Goal: Answer question/provide support: Share knowledge or assist other users

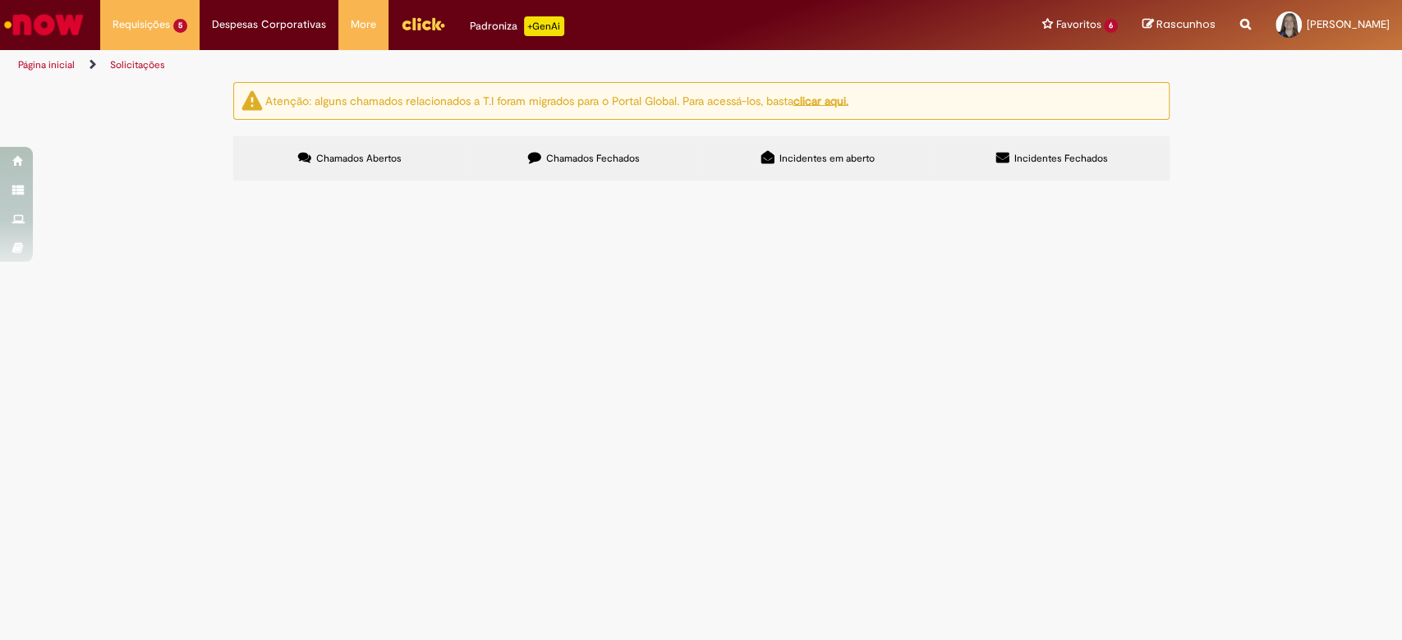
click at [0, 0] on span "Boa tarde. Pedido já faturado e em transporte. Favor desbloquear todos os itens" at bounding box center [0, 0] width 0 height 0
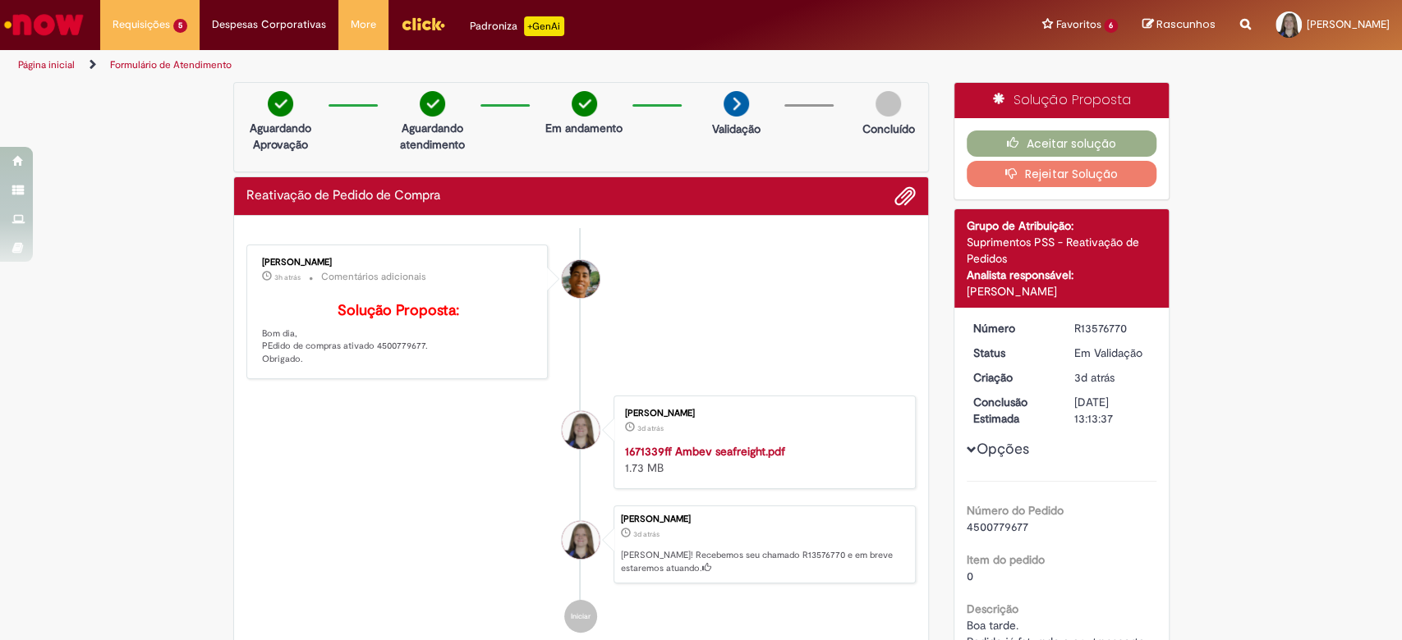
click at [384, 366] on p "Solução Proposta: Bom dia, PEdido de compras ativado 4500779677. Obrigado." at bounding box center [398, 334] width 273 height 63
copy p "4500779677"
click at [966, 136] on button "Aceitar solução" at bounding box center [1061, 144] width 190 height 26
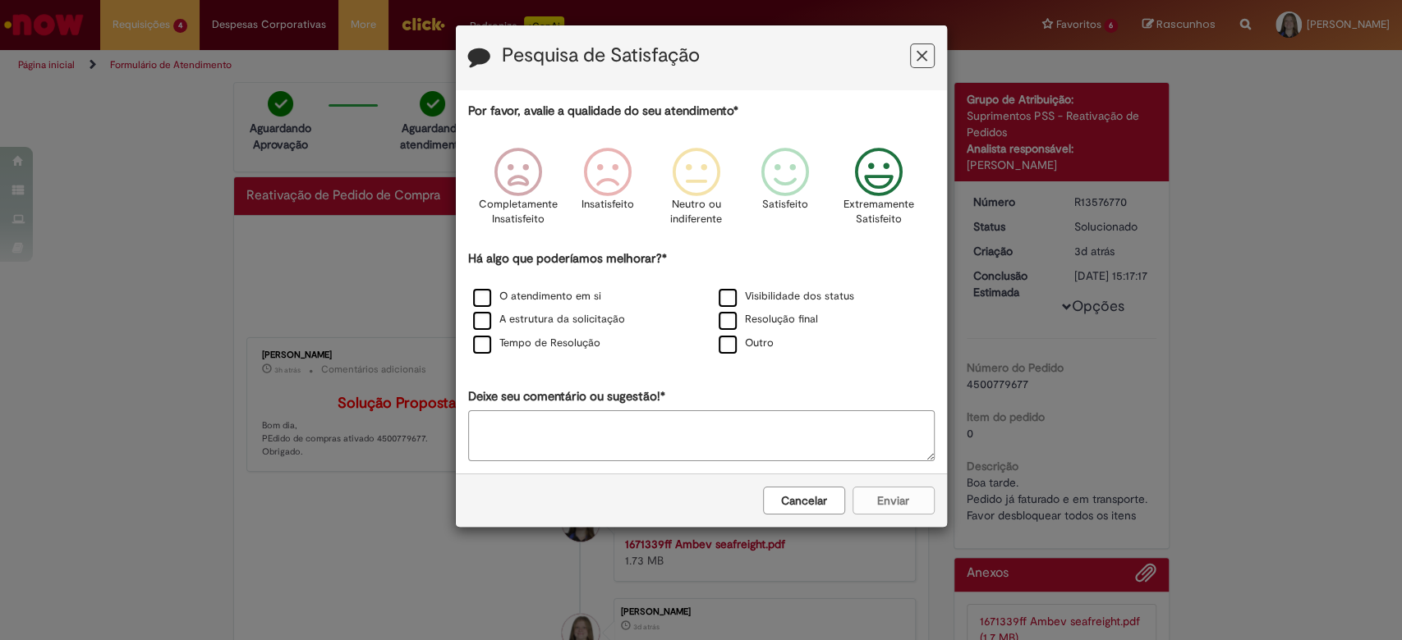
click at [857, 174] on icon "Feedback" at bounding box center [878, 172] width 62 height 49
click at [739, 296] on label "Visibilidade dos status" at bounding box center [785, 297] width 135 height 16
click at [736, 315] on label "Resolução final" at bounding box center [767, 320] width 99 height 16
click at [539, 304] on label "O atendimento em si" at bounding box center [537, 297] width 128 height 16
click at [566, 323] on label "A estrutura da solicitação" at bounding box center [549, 320] width 152 height 16
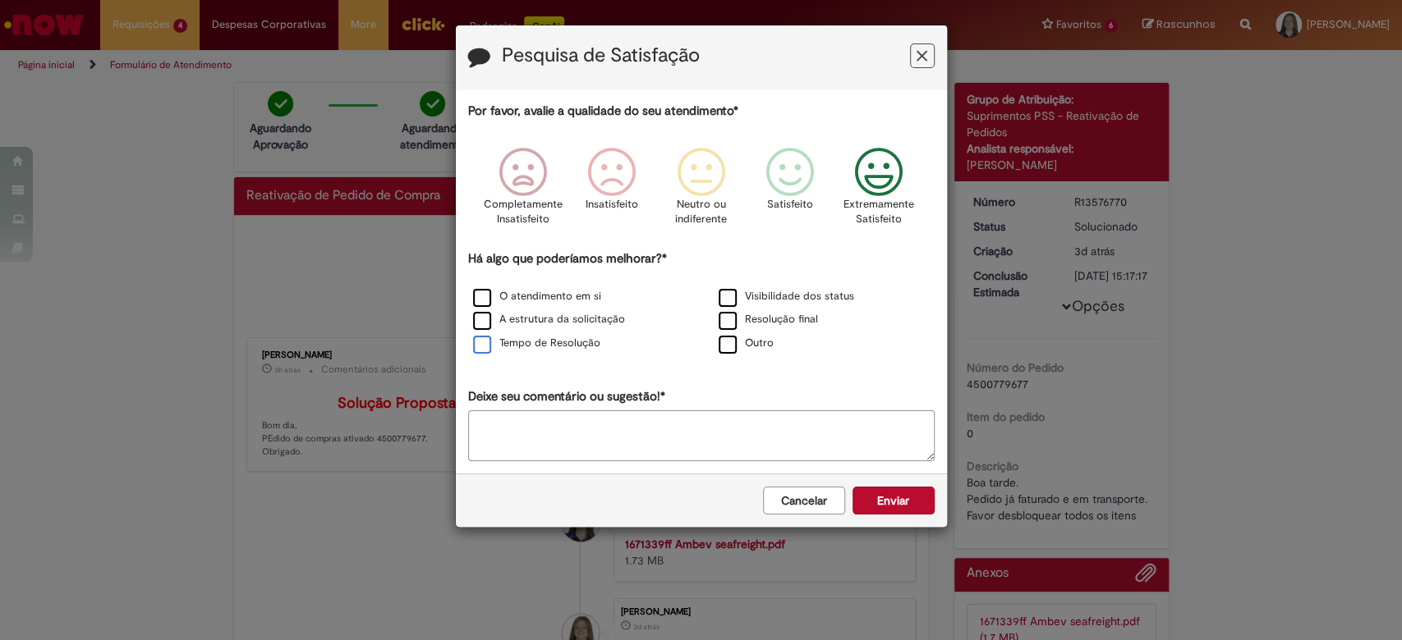
click at [575, 344] on label "Tempo de Resolução" at bounding box center [536, 344] width 127 height 16
click at [893, 495] on button "Enviar" at bounding box center [893, 501] width 82 height 28
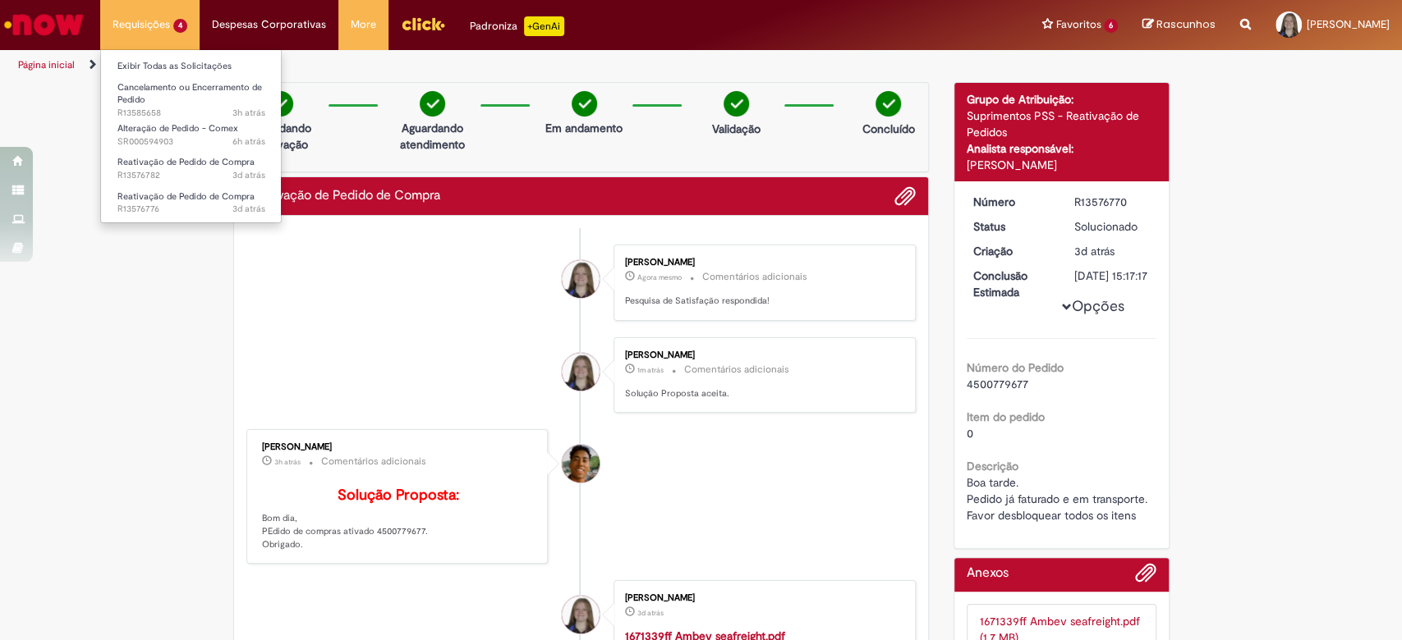
click at [200, 76] on li "Cancelamento ou Encerramento de Pedido 3h atrás 3 horas atrás R13585658" at bounding box center [191, 95] width 181 height 39
click at [194, 70] on link "Exibir Todas as Solicitações" at bounding box center [191, 66] width 181 height 18
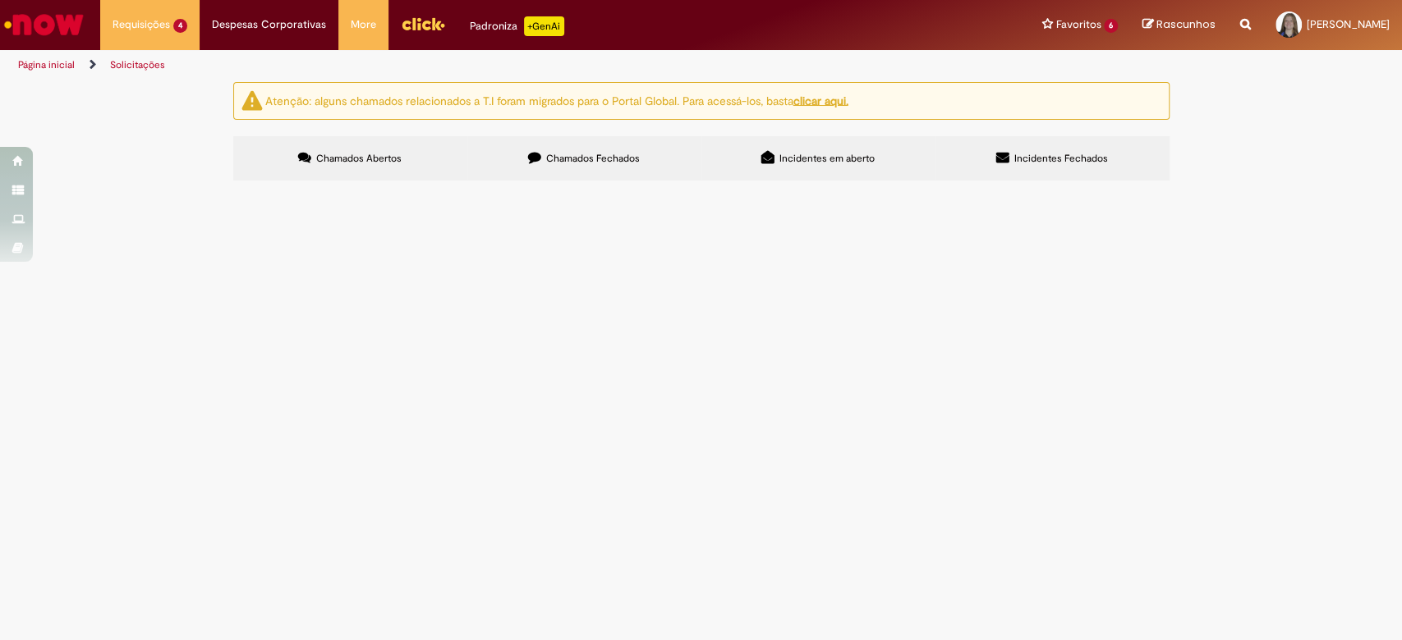
click at [0, 0] on span "Boa tarde. Pedido já faturado e em transito. Favor habilitar TODOS os itens" at bounding box center [0, 0] width 0 height 0
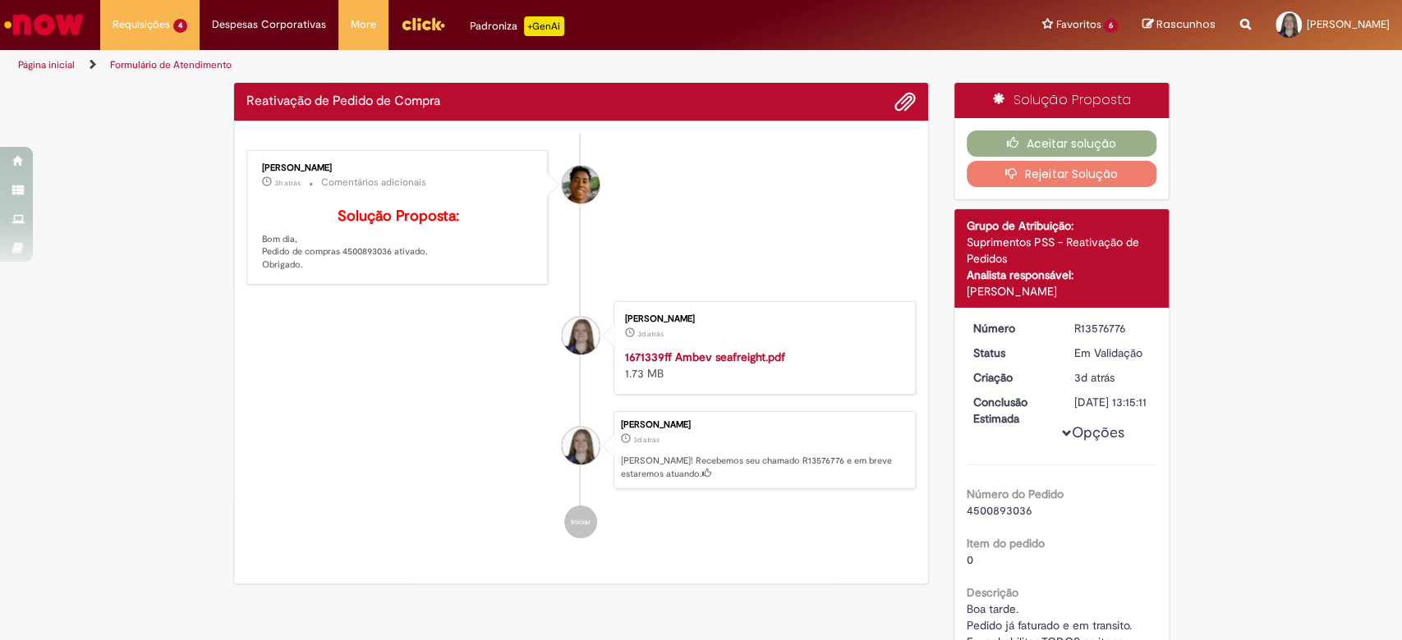
click at [355, 276] on div "[PERSON_NAME] 3h atrás 3 horas atrás Comentários adicionais Solução Proposta: B…" at bounding box center [397, 217] width 292 height 125
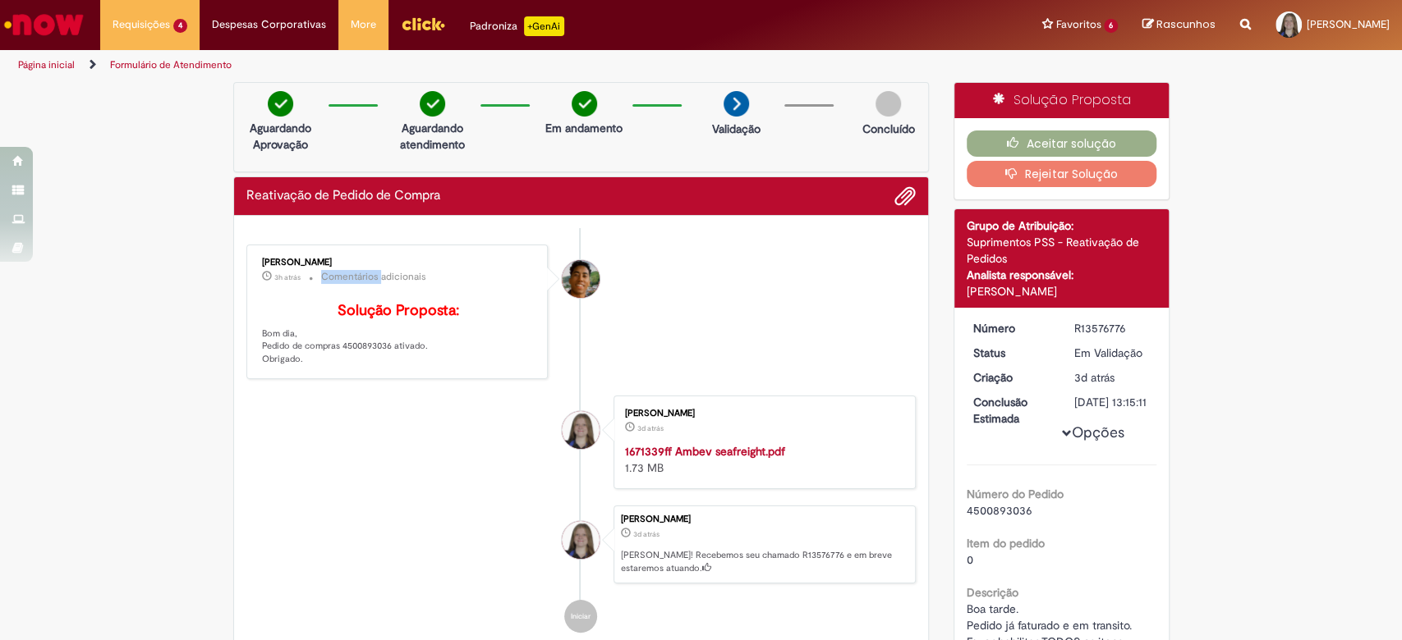
click at [355, 276] on small "Comentários adicionais" at bounding box center [373, 277] width 105 height 14
click at [356, 366] on p "Solução Proposta: Bom dia, Pedido de compras 4500893036 ativado. Obrigado." at bounding box center [398, 334] width 273 height 63
copy p "4500893036"
click at [966, 141] on button "Aceitar solução" at bounding box center [1061, 144] width 190 height 26
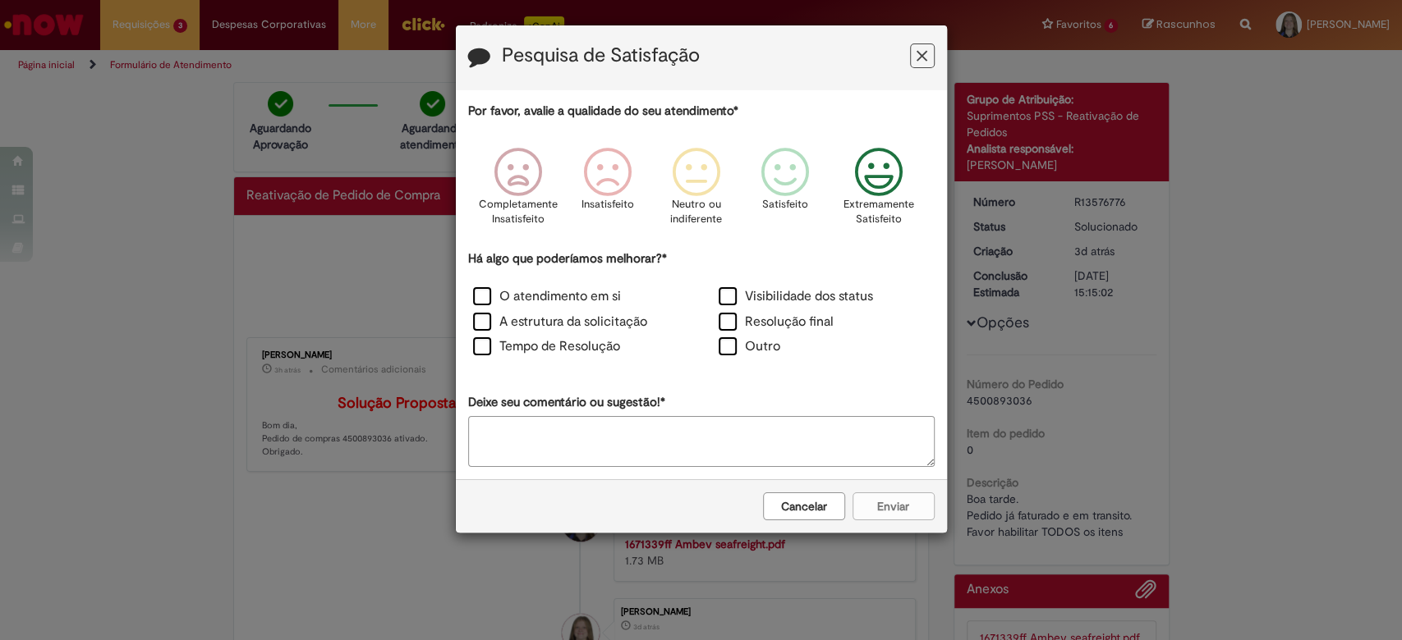
click at [873, 187] on icon "Feedback" at bounding box center [878, 172] width 62 height 49
click at [772, 308] on div "Visibilidade dos status" at bounding box center [824, 298] width 242 height 22
click at [724, 287] on label "Visibilidade dos status" at bounding box center [795, 296] width 154 height 19
click at [723, 316] on label "Resolução final" at bounding box center [775, 322] width 115 height 19
click at [512, 292] on label "O atendimento em si" at bounding box center [547, 296] width 148 height 19
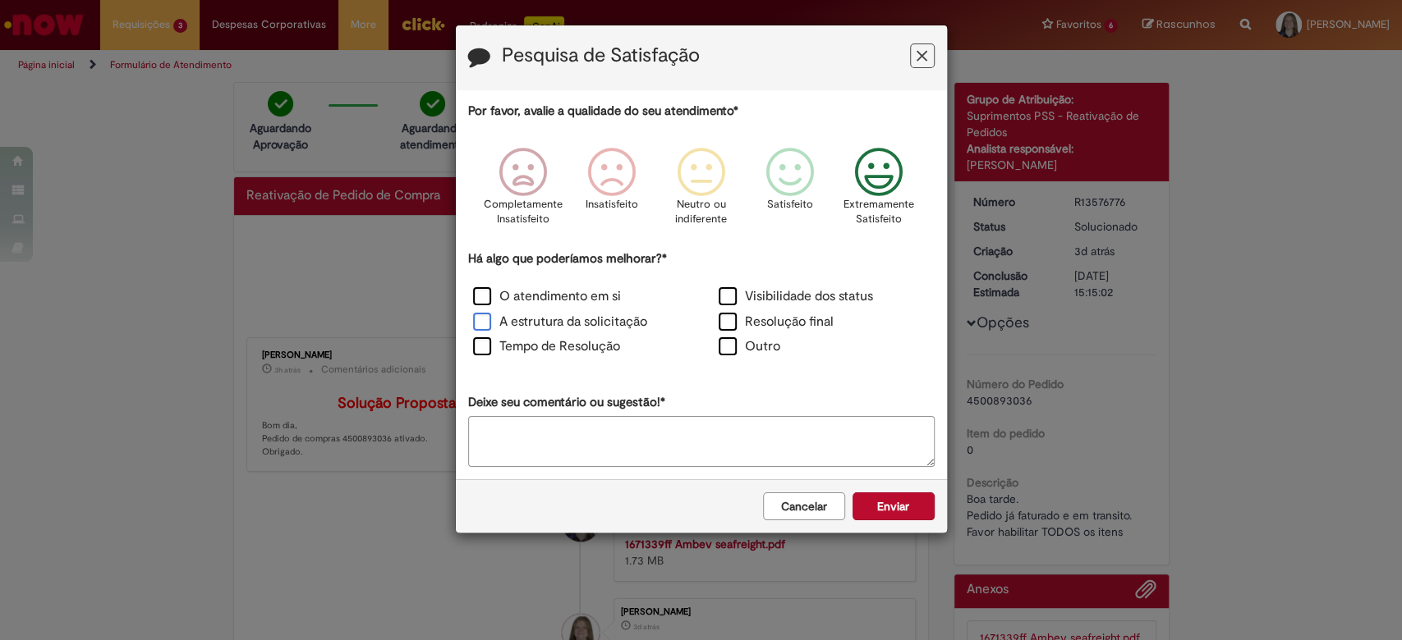
click at [576, 316] on label "A estrutura da solicitação" at bounding box center [560, 322] width 174 height 19
click at [579, 350] on label "Tempo de Resolução" at bounding box center [546, 346] width 147 height 19
click at [878, 506] on button "Enviar" at bounding box center [893, 507] width 82 height 28
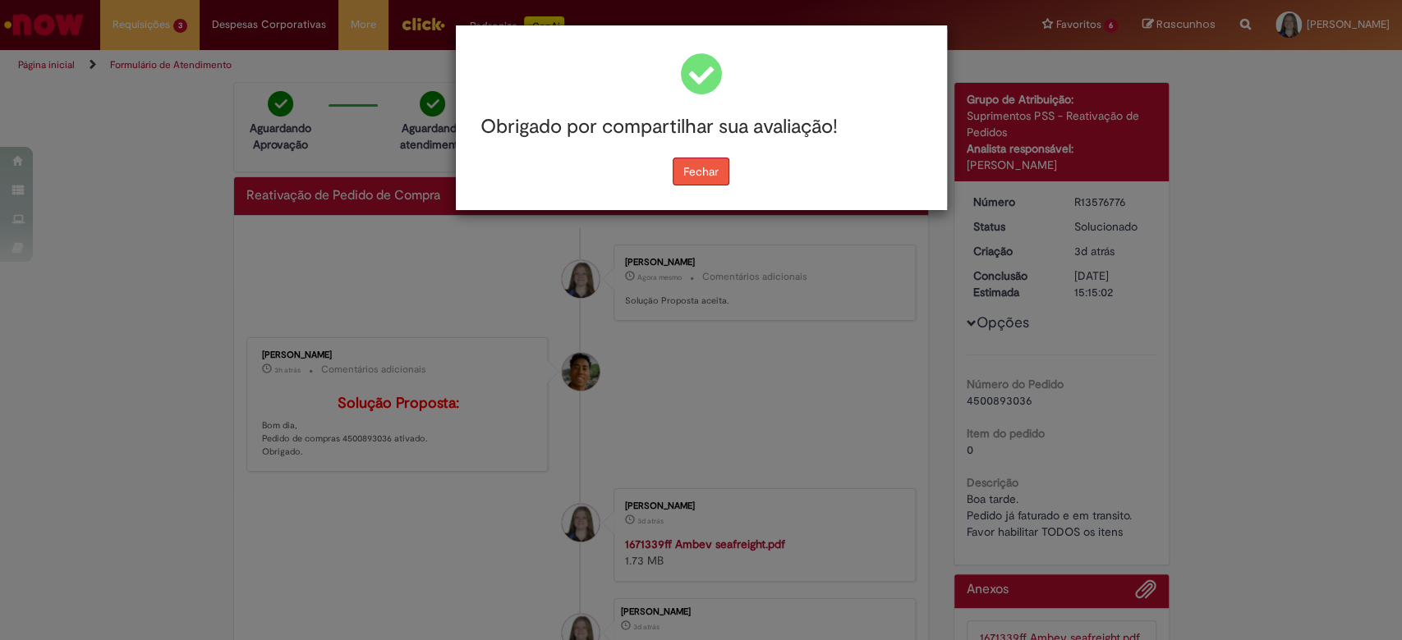
click at [702, 168] on button "Fechar" at bounding box center [701, 172] width 57 height 28
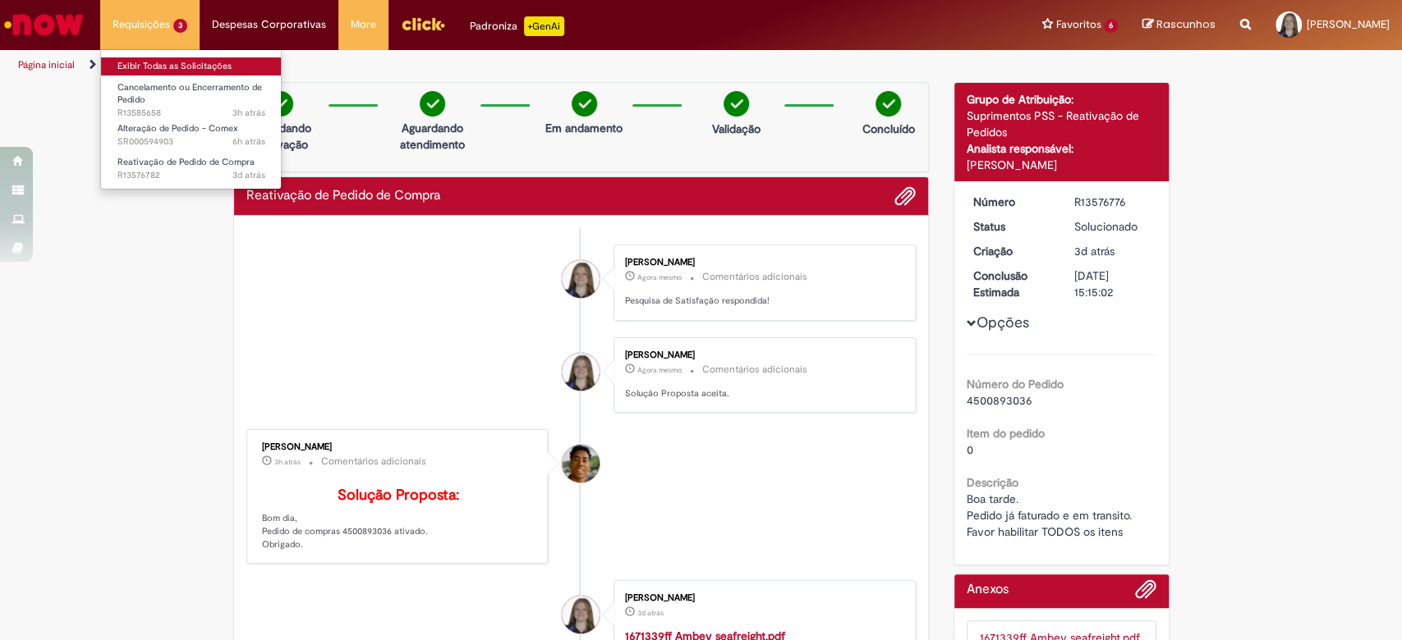
click at [191, 62] on link "Exibir Todas as Solicitações" at bounding box center [191, 66] width 181 height 18
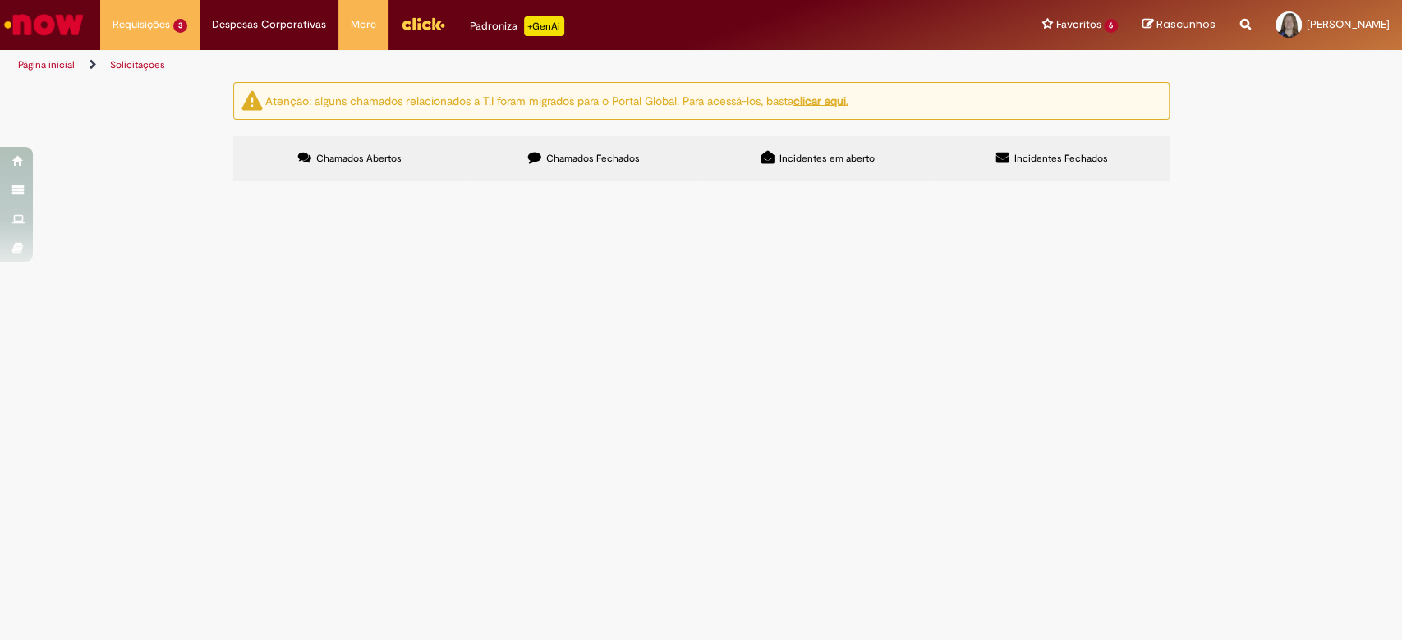
click at [0, 0] on span "Reativação de Pedido de Compra" at bounding box center [0, 0] width 0 height 0
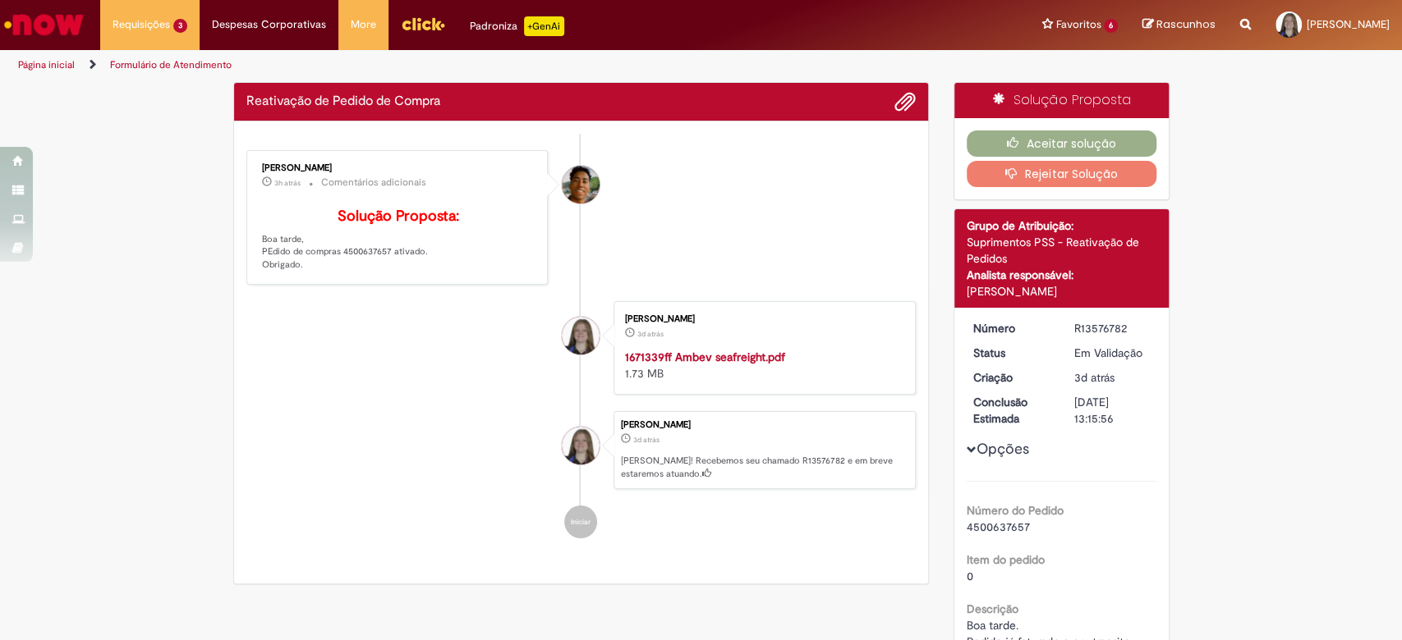
click at [356, 272] on p "Solução Proposta: Boa tarde, PEdido de compras 4500637657 ativado. Obrigado." at bounding box center [398, 240] width 273 height 63
copy p "4500637657"
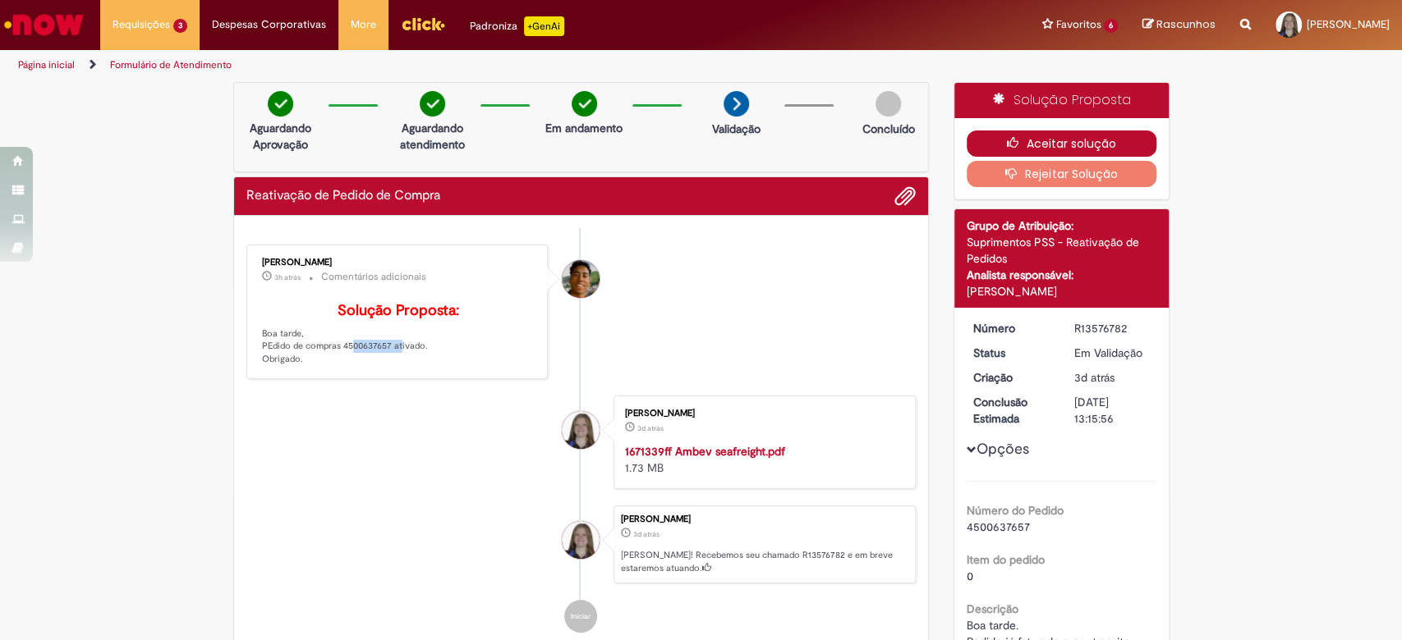
click at [989, 148] on button "Aceitar solução" at bounding box center [1061, 144] width 190 height 26
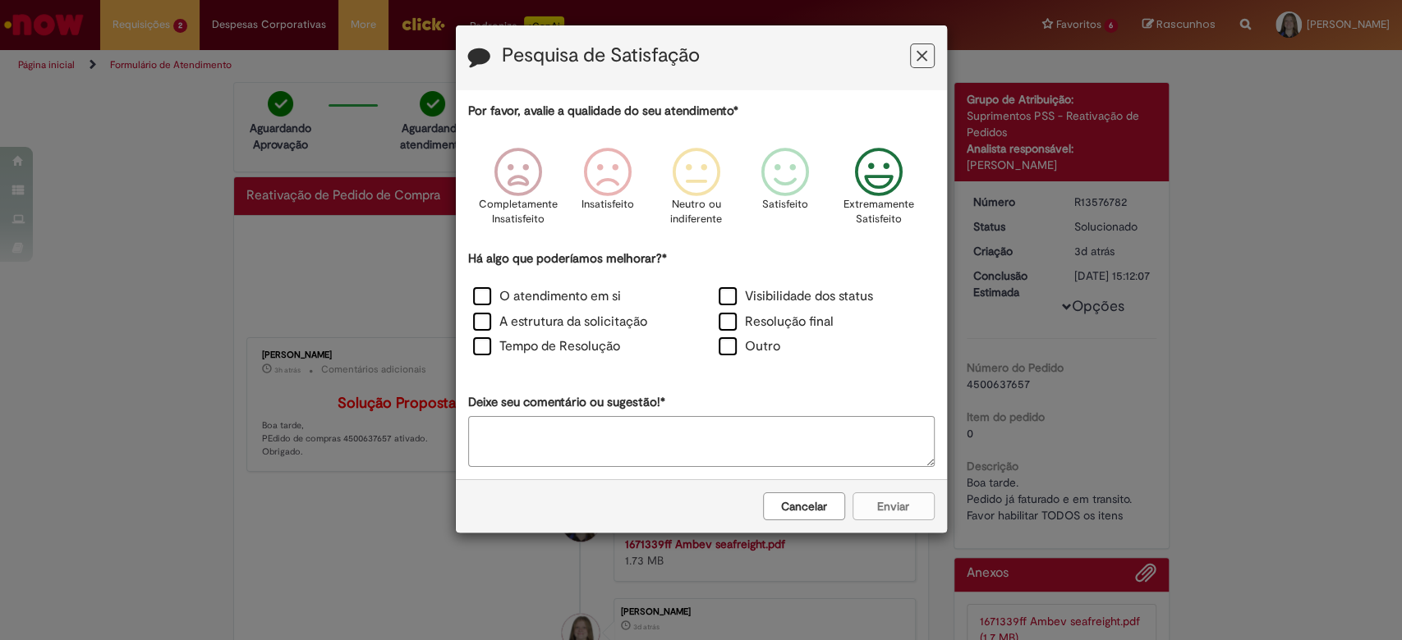
click at [865, 181] on icon "Feedback" at bounding box center [878, 172] width 62 height 49
click at [741, 301] on label "Visibilidade dos status" at bounding box center [795, 296] width 154 height 19
click at [730, 316] on label "Resolução final" at bounding box center [775, 322] width 115 height 19
click at [565, 303] on label "O atendimento em si" at bounding box center [547, 296] width 148 height 19
click at [580, 319] on label "A estrutura da solicitação" at bounding box center [560, 322] width 174 height 19
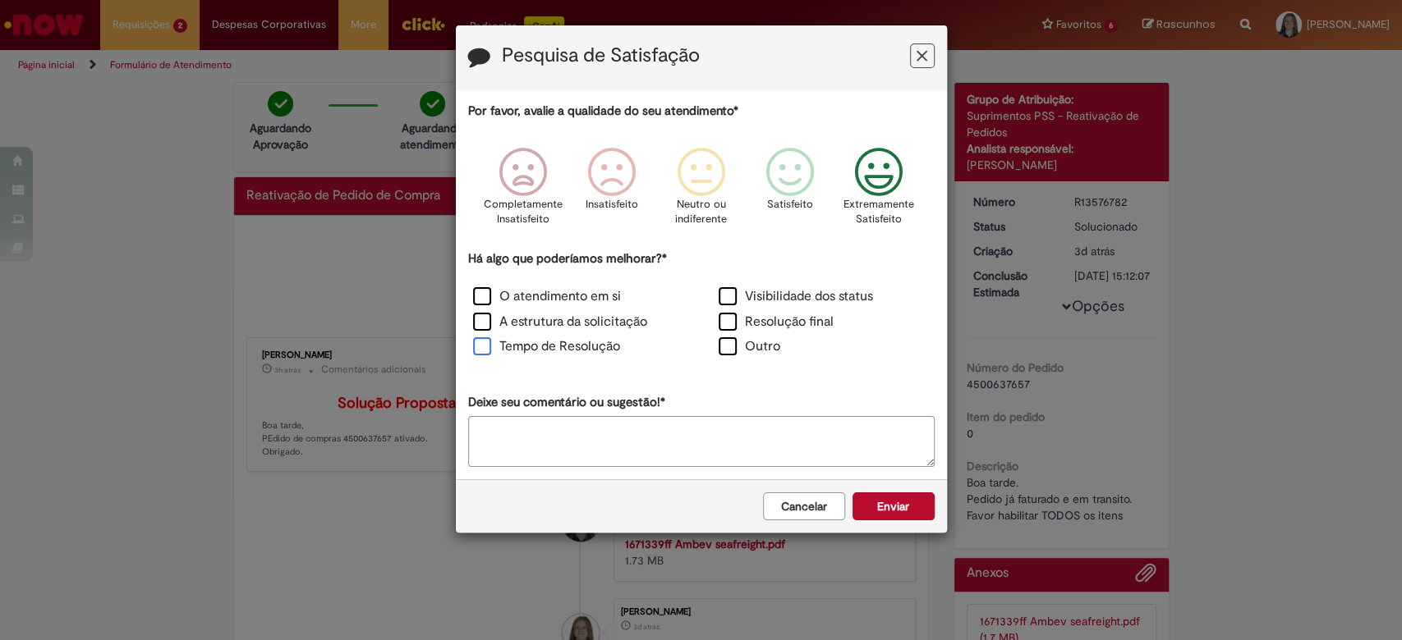
click at [590, 353] on label "Tempo de Resolução" at bounding box center [546, 346] width 147 height 19
click at [887, 495] on button "Enviar" at bounding box center [893, 507] width 82 height 28
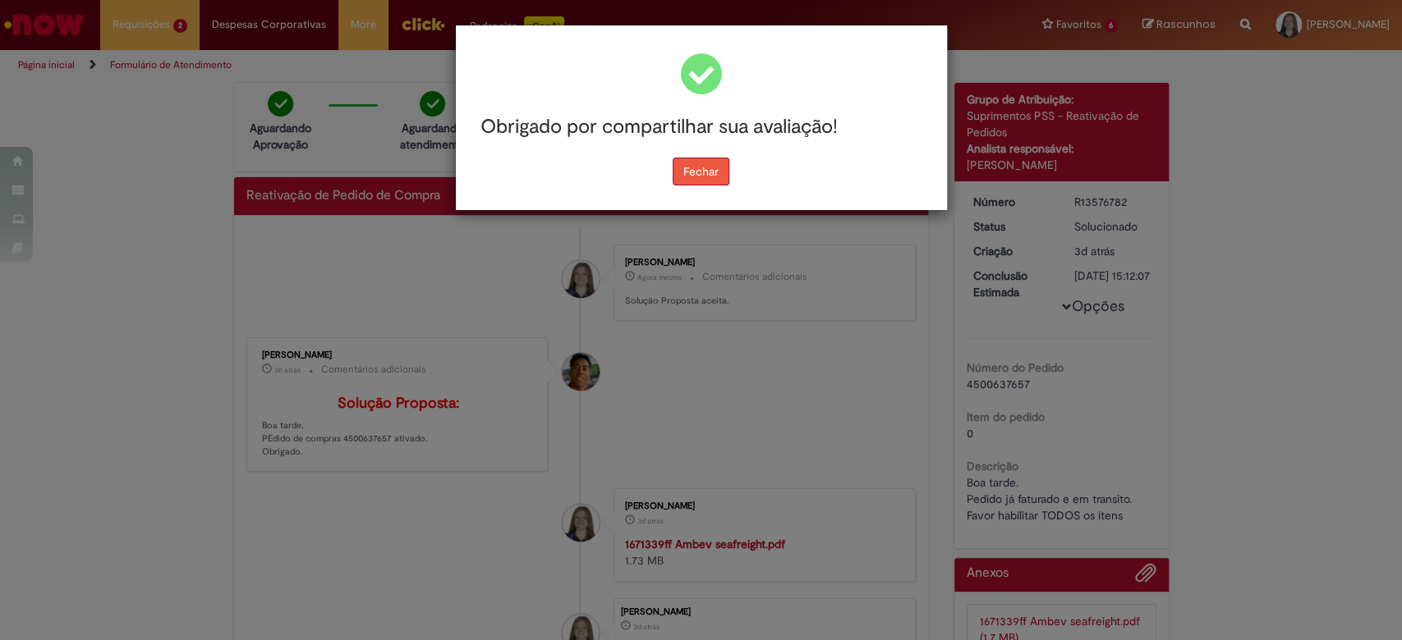
click at [704, 181] on button "Fechar" at bounding box center [701, 172] width 57 height 28
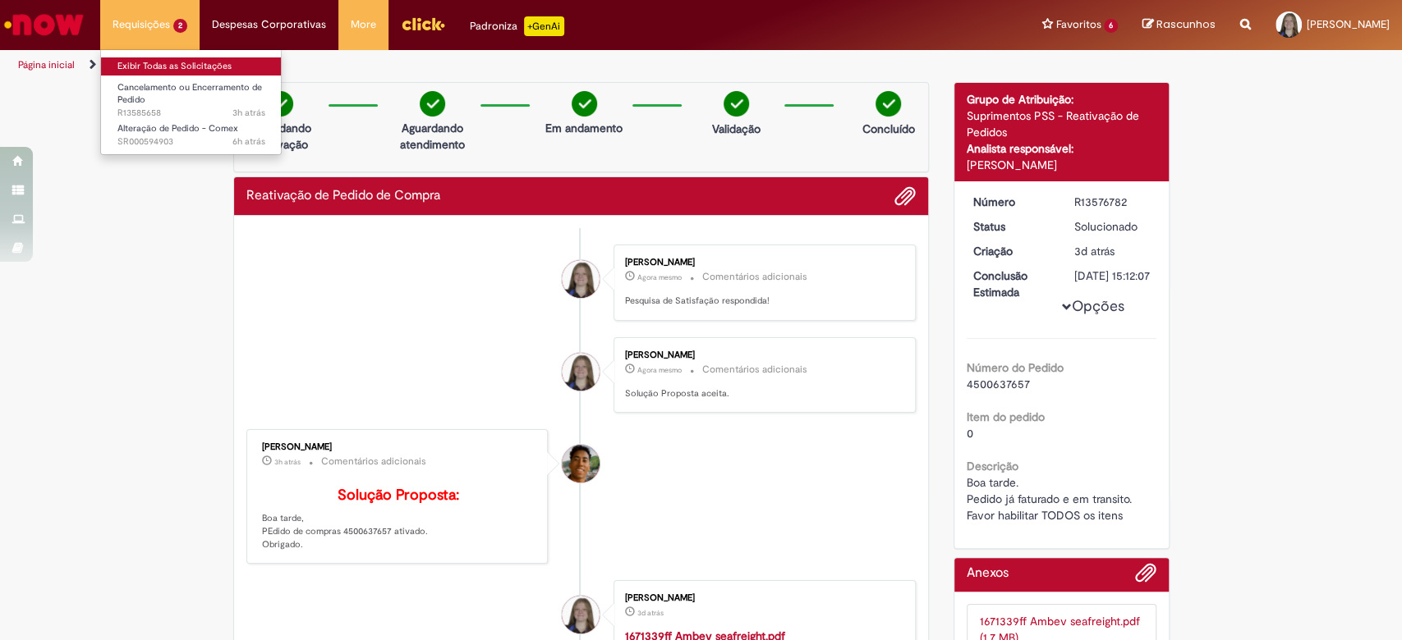
click at [202, 65] on link "Exibir Todas as Solicitações" at bounding box center [191, 66] width 181 height 18
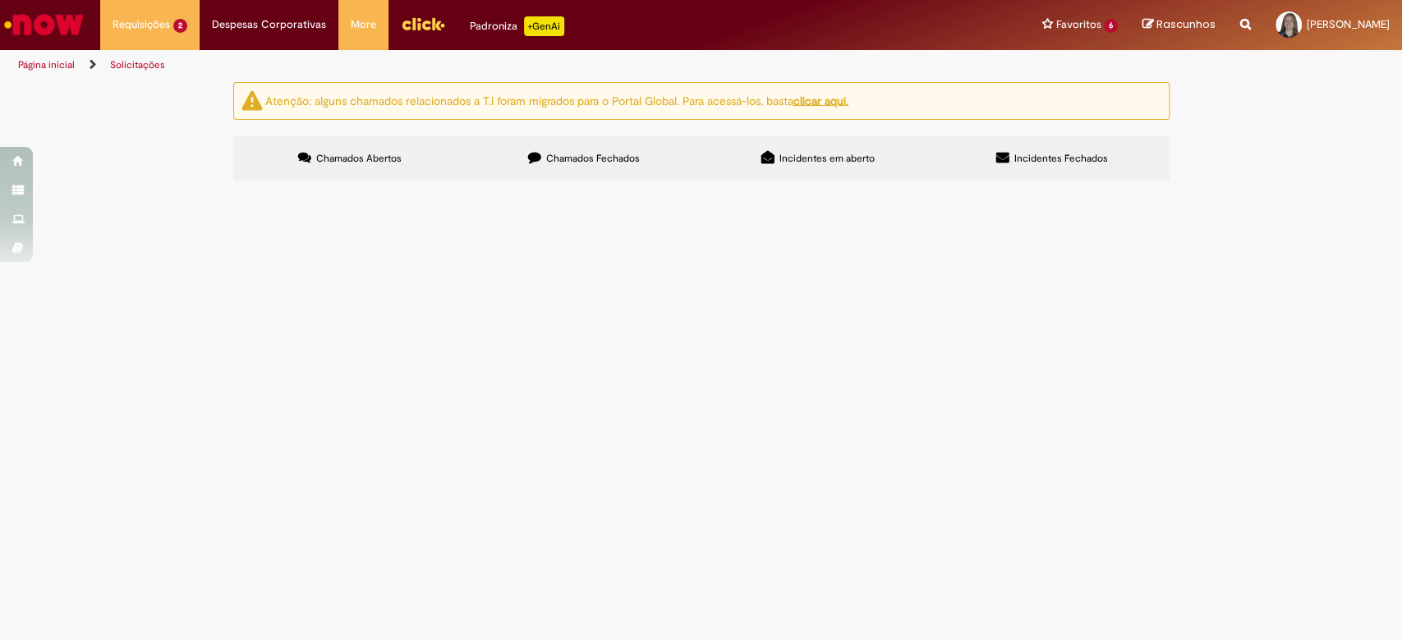
click at [0, 0] on button at bounding box center [0, 0] width 0 height 0
click at [0, 0] on span "Alteração de Pedido - Comex" at bounding box center [0, 0] width 0 height 0
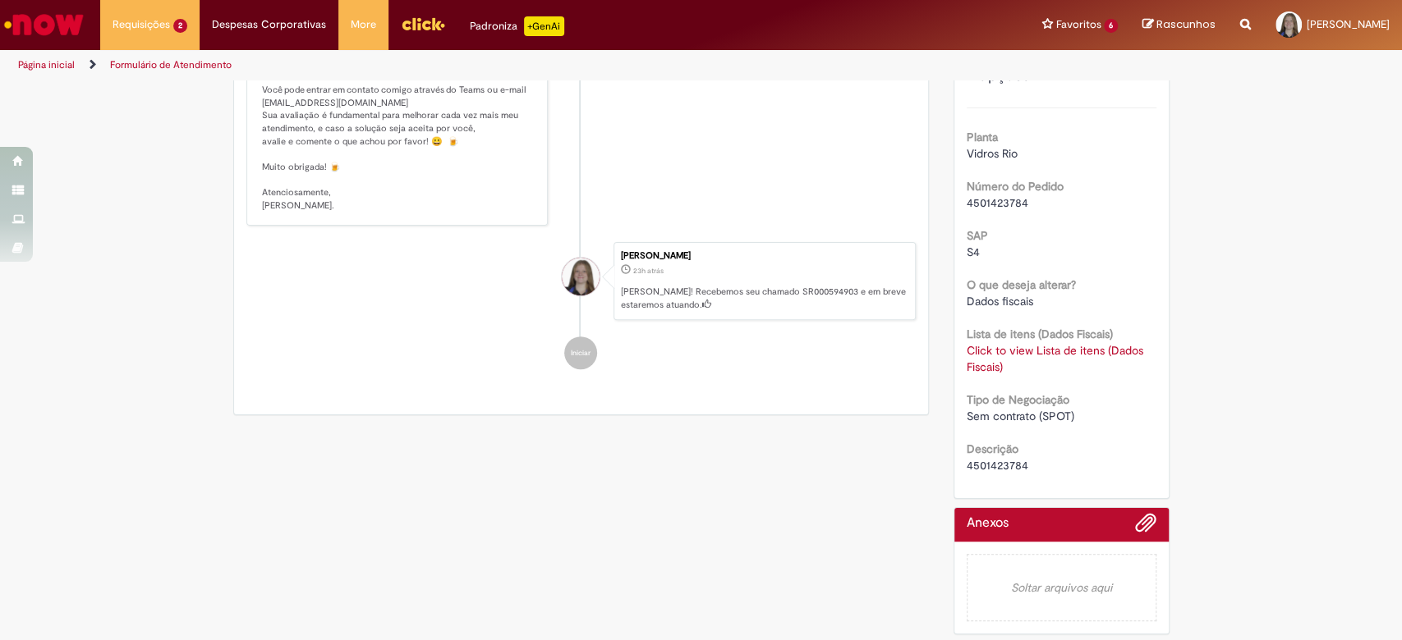
scroll to position [349, 0]
click at [985, 460] on span "4501423784" at bounding box center [997, 465] width 62 height 15
copy span "4501423784"
click at [988, 345] on link "Click to view Lista de itens (Dados Fiscais)" at bounding box center [1054, 358] width 177 height 31
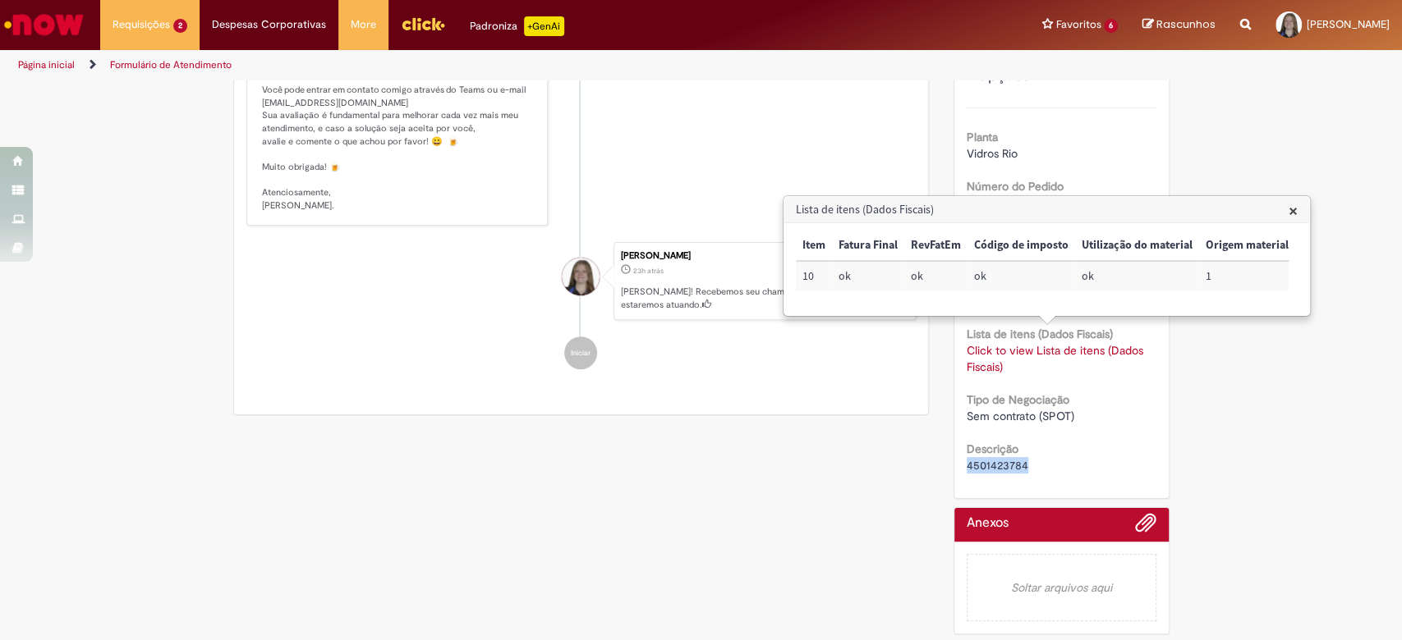
scroll to position [0, 121]
click at [1291, 204] on span "×" at bounding box center [1292, 211] width 9 height 22
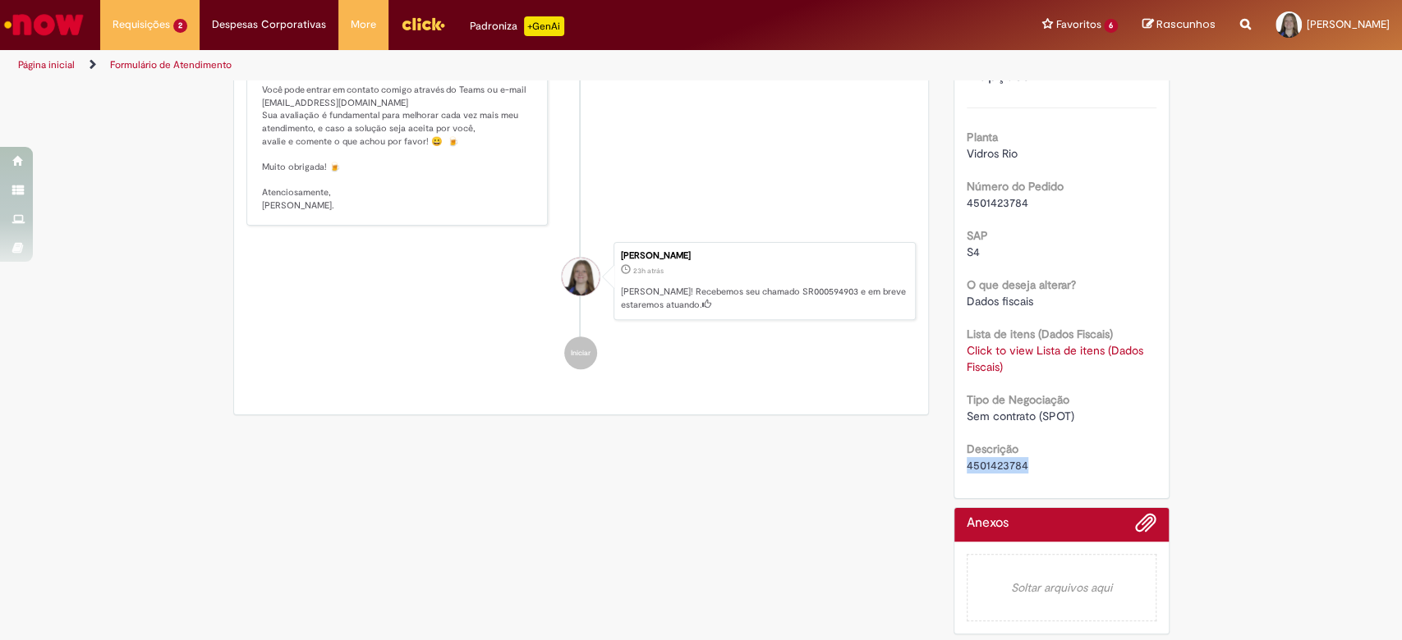
scroll to position [0, 0]
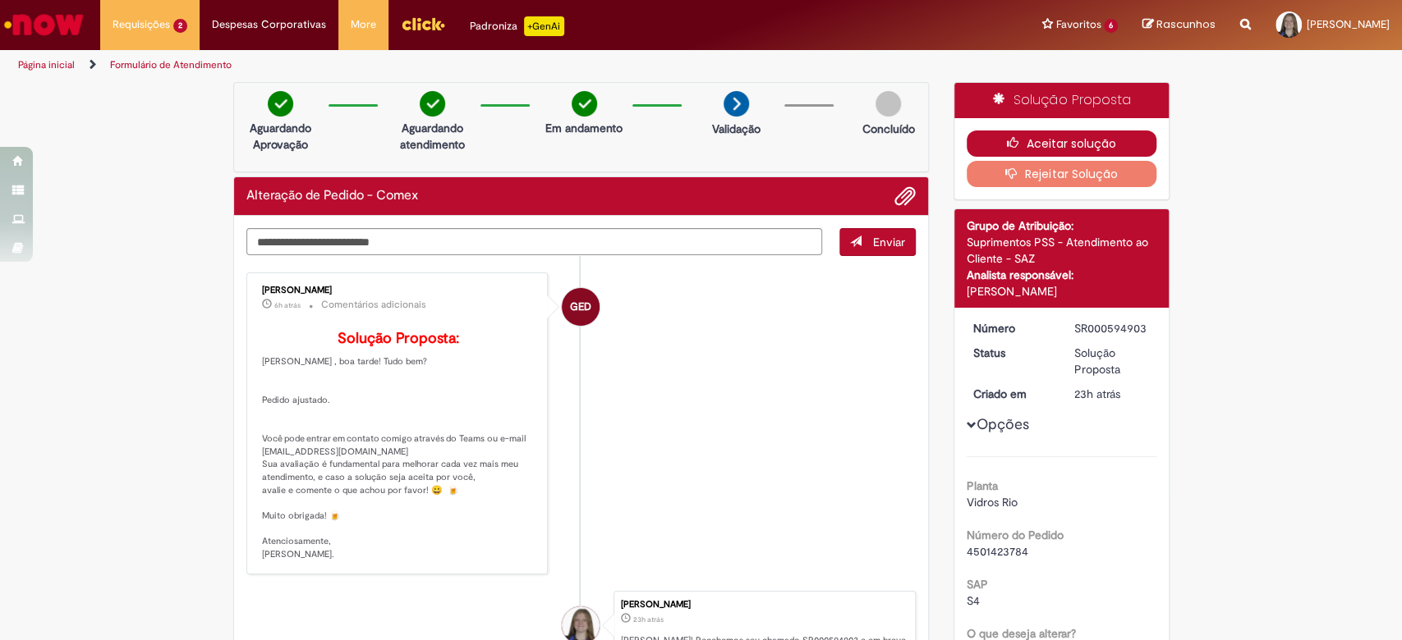
click at [1095, 140] on button "Aceitar solução" at bounding box center [1061, 144] width 190 height 26
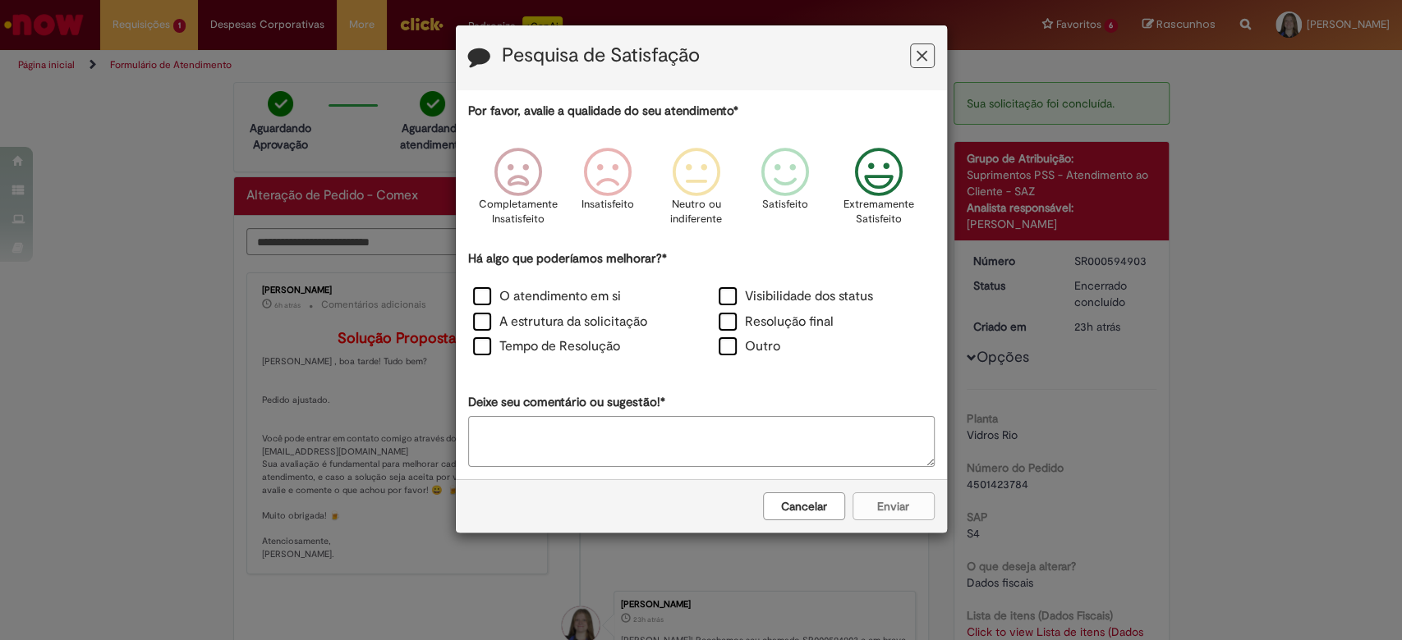
click at [861, 207] on p "Extremamente Satisfeito" at bounding box center [878, 212] width 71 height 30
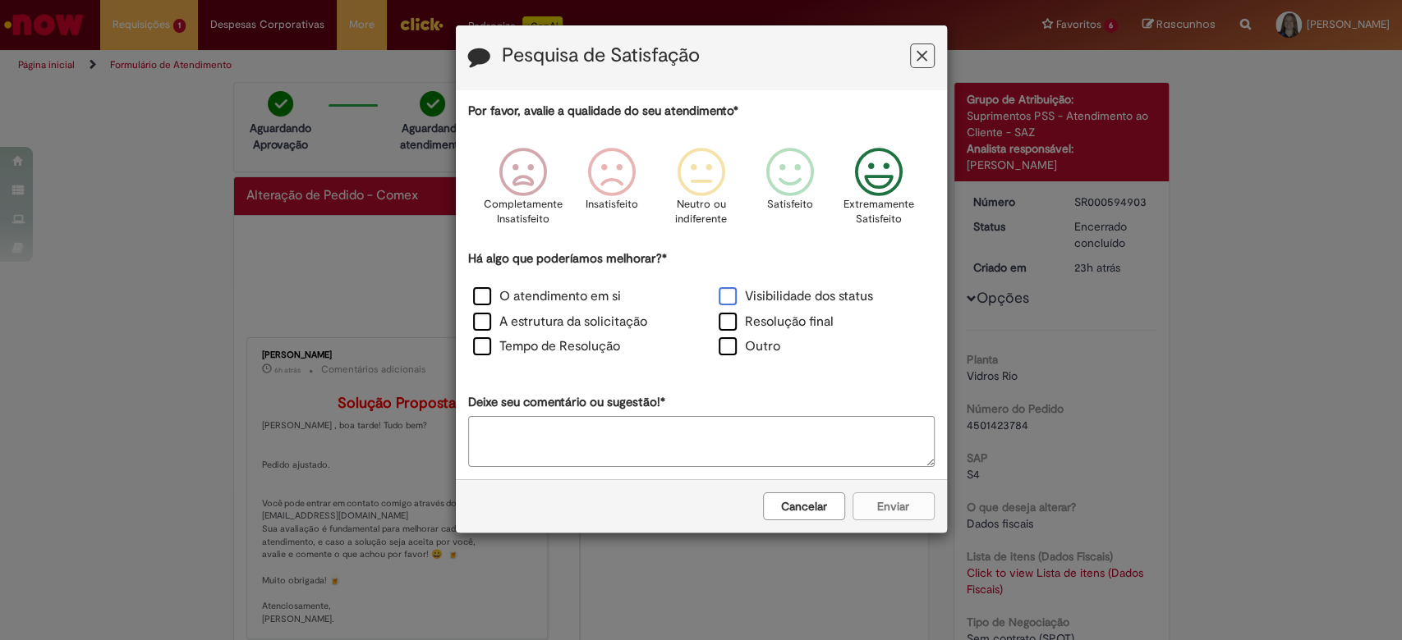
click at [732, 299] on label "Visibilidade dos status" at bounding box center [795, 296] width 154 height 19
click at [725, 327] on label "Resolução final" at bounding box center [775, 322] width 115 height 19
click at [522, 297] on label "O atendimento em si" at bounding box center [547, 296] width 148 height 19
click at [584, 330] on label "A estrutura da solicitação" at bounding box center [560, 322] width 174 height 19
click at [601, 351] on label "Tempo de Resolução" at bounding box center [546, 346] width 147 height 19
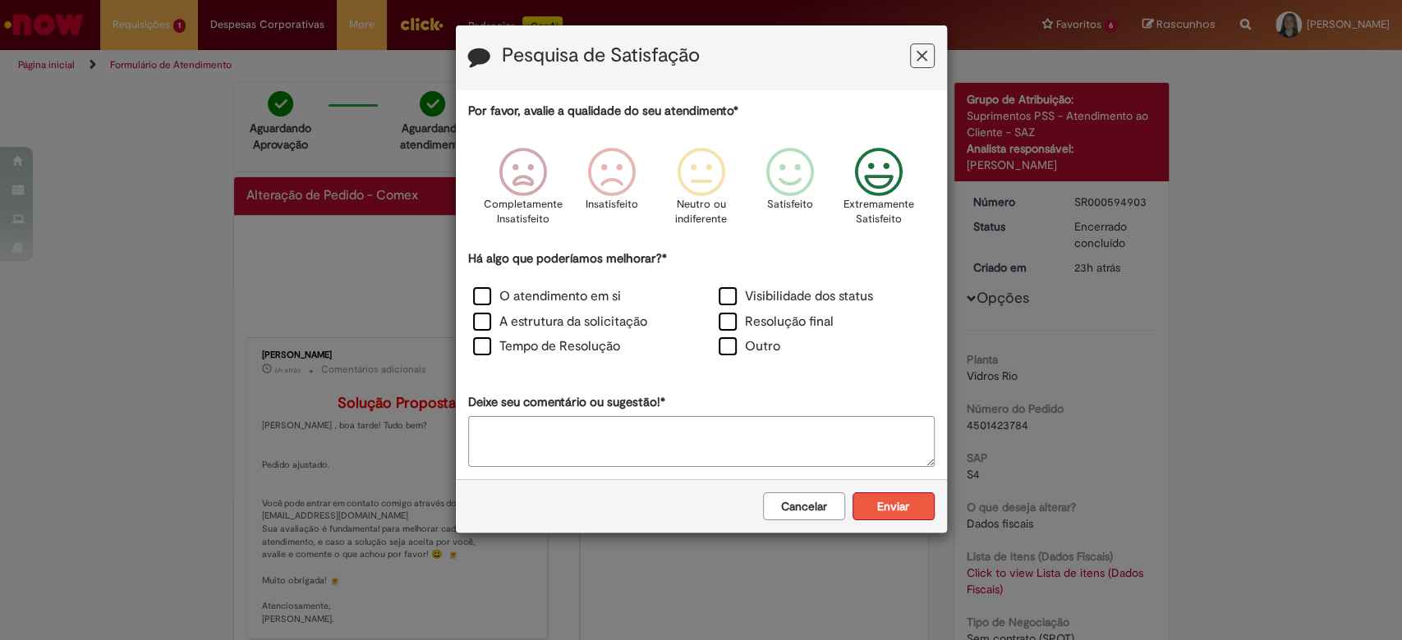
click at [883, 512] on button "Enviar" at bounding box center [893, 507] width 82 height 28
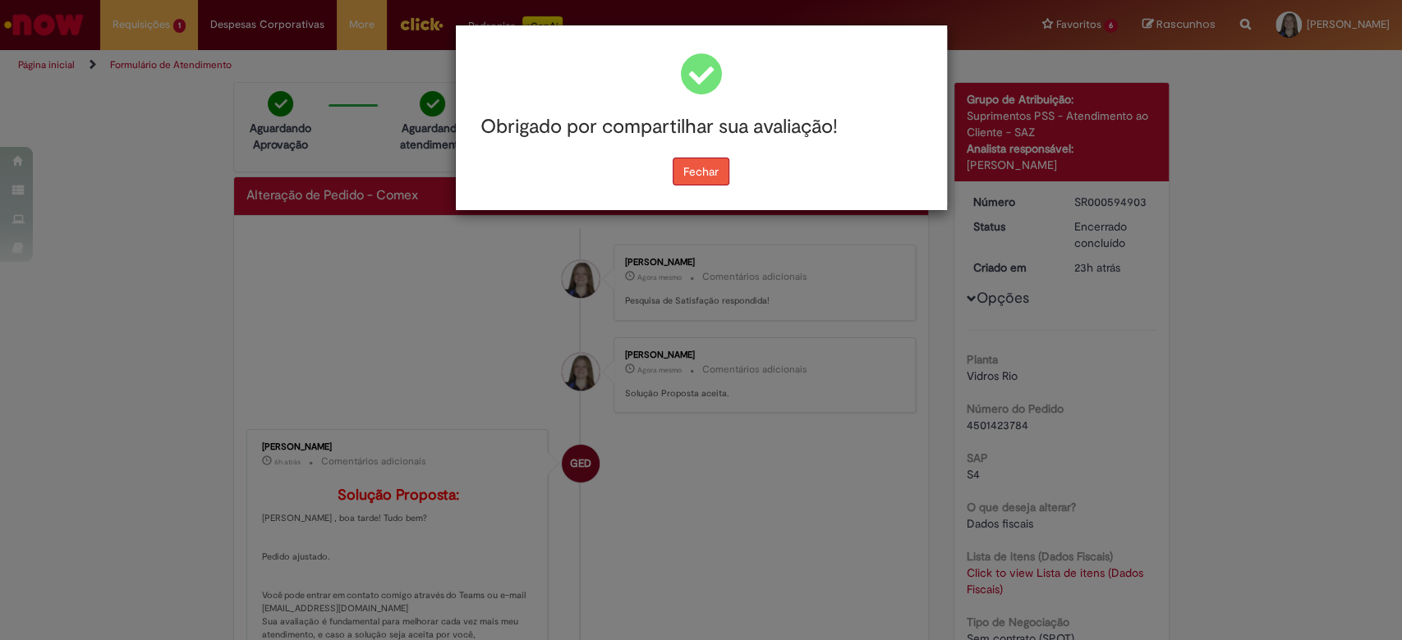
click at [698, 168] on button "Fechar" at bounding box center [701, 172] width 57 height 28
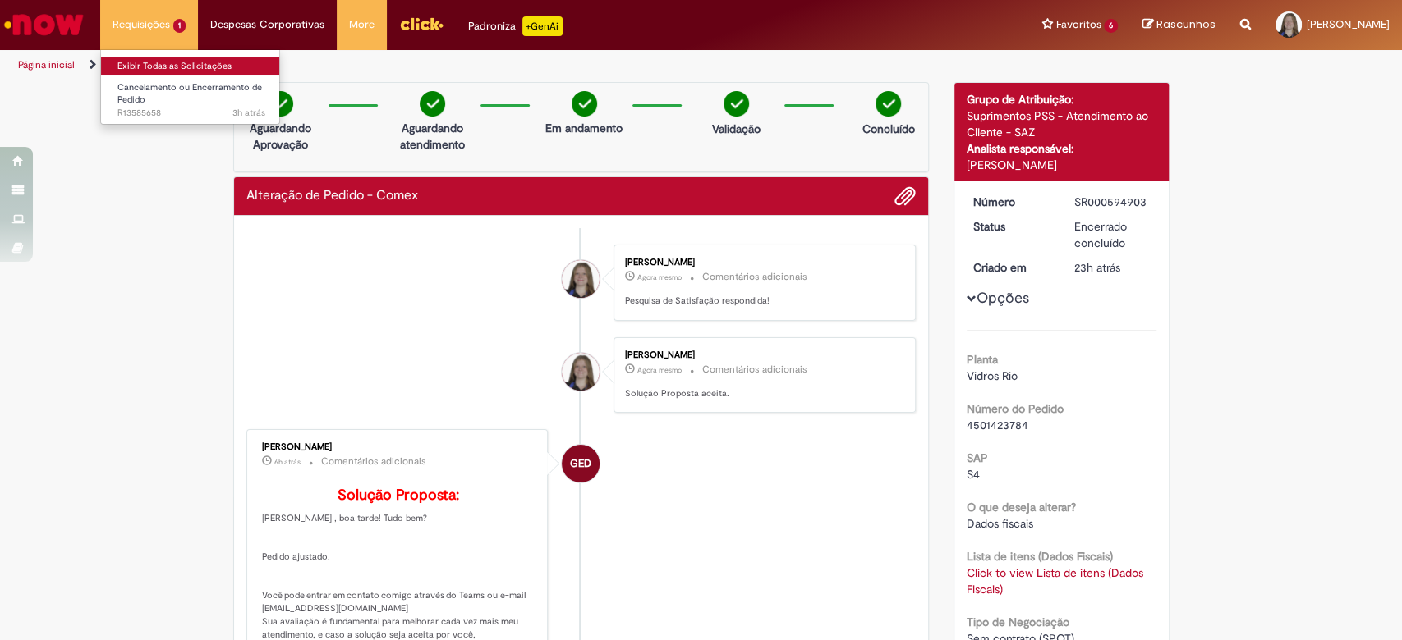
click at [186, 65] on link "Exibir Todas as Solicitações" at bounding box center [191, 66] width 181 height 18
